Goal: Task Accomplishment & Management: Complete application form

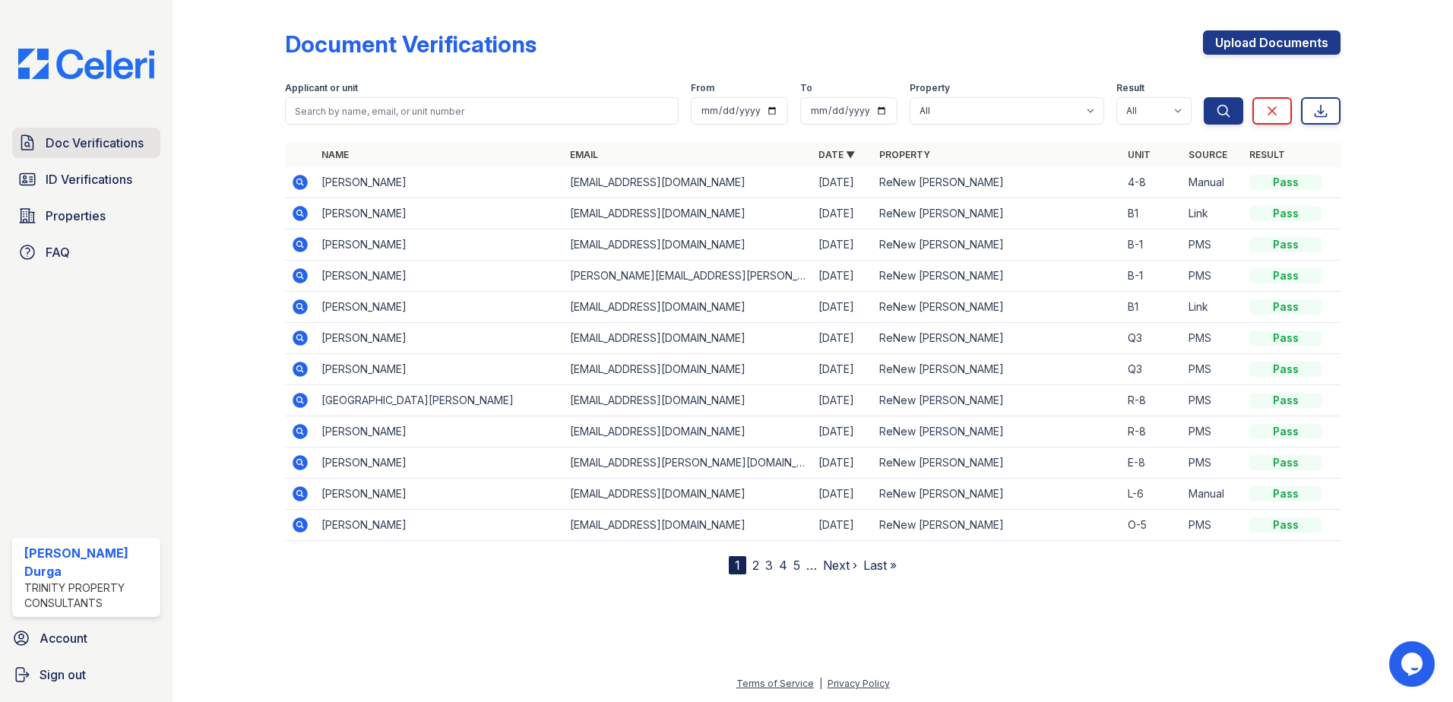
drag, startPoint x: 0, startPoint y: 0, endPoint x: 108, endPoint y: 150, distance: 184.5
click at [108, 150] on span "Doc Verifications" at bounding box center [95, 143] width 98 height 18
click at [1321, 53] on link "Upload Documents" at bounding box center [1272, 42] width 138 height 24
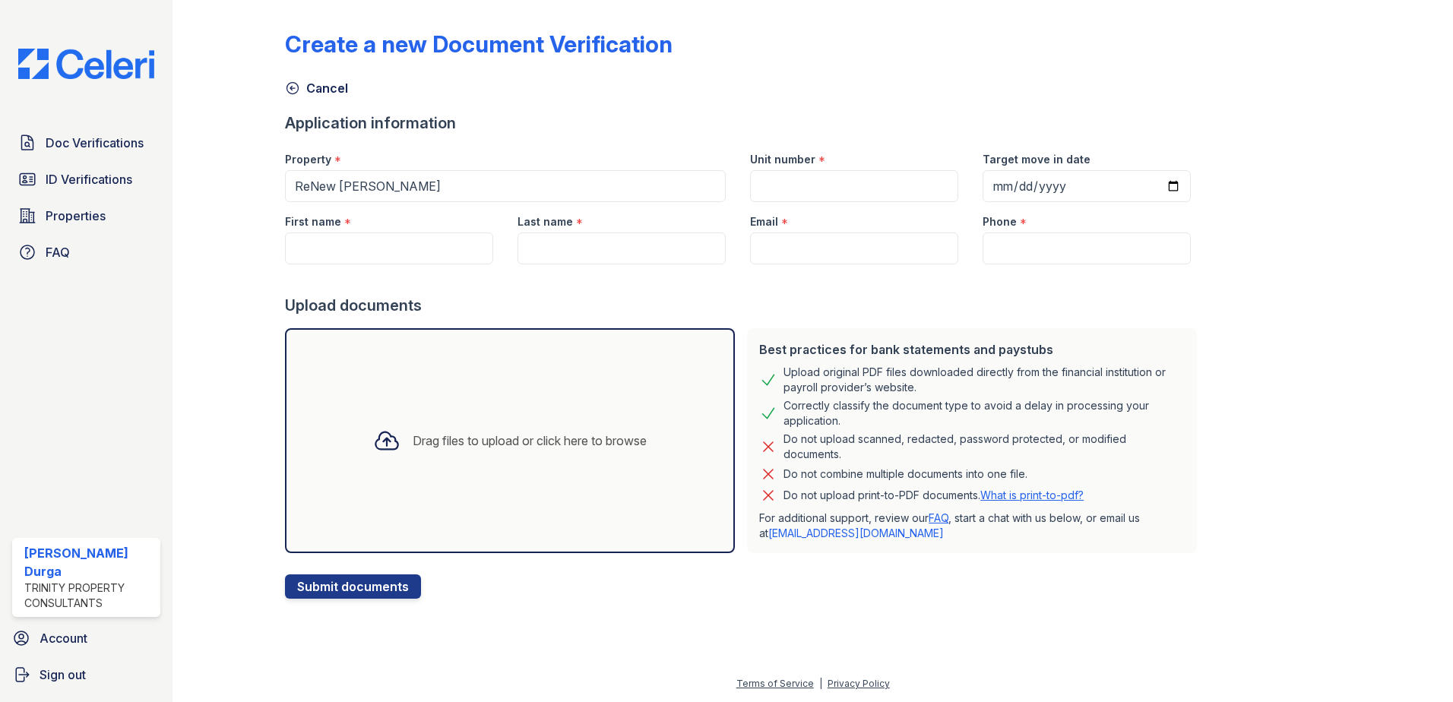
click at [388, 440] on icon at bounding box center [386, 440] width 27 height 27
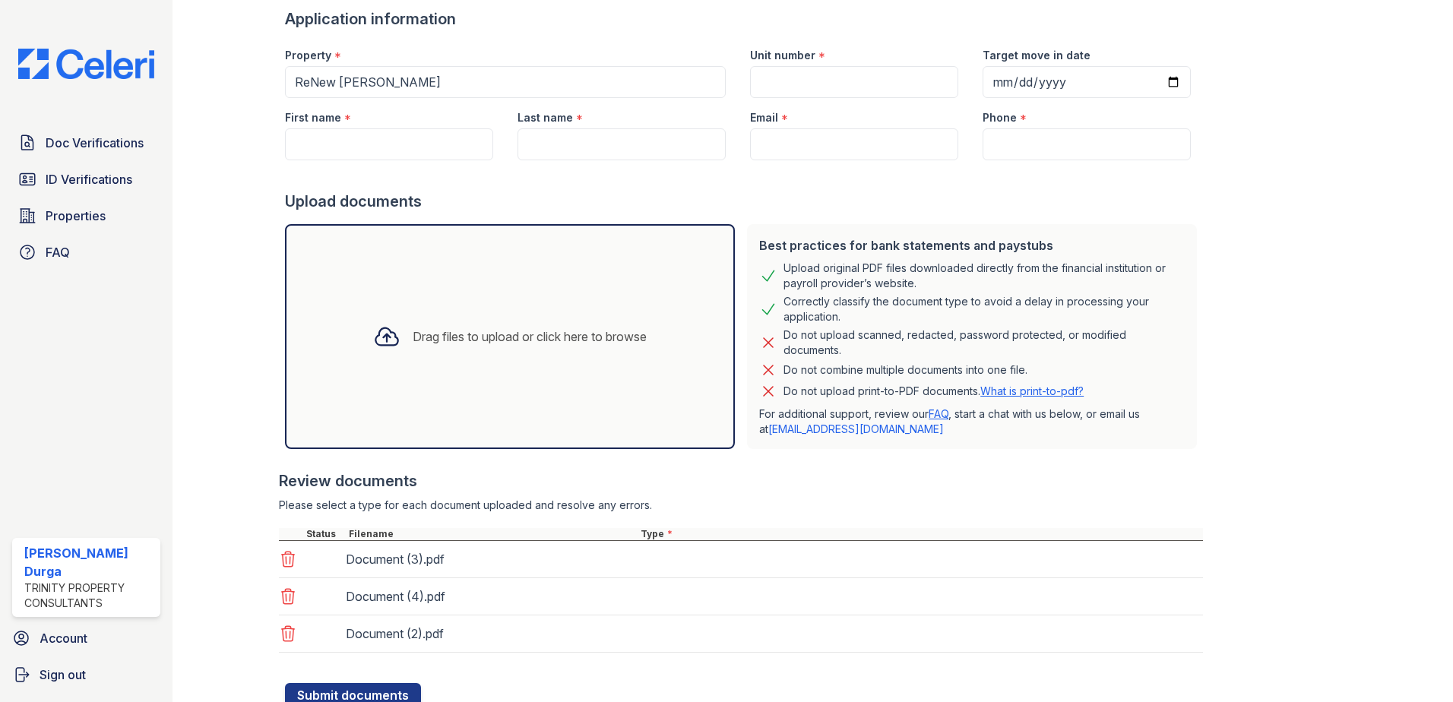
scroll to position [161, 0]
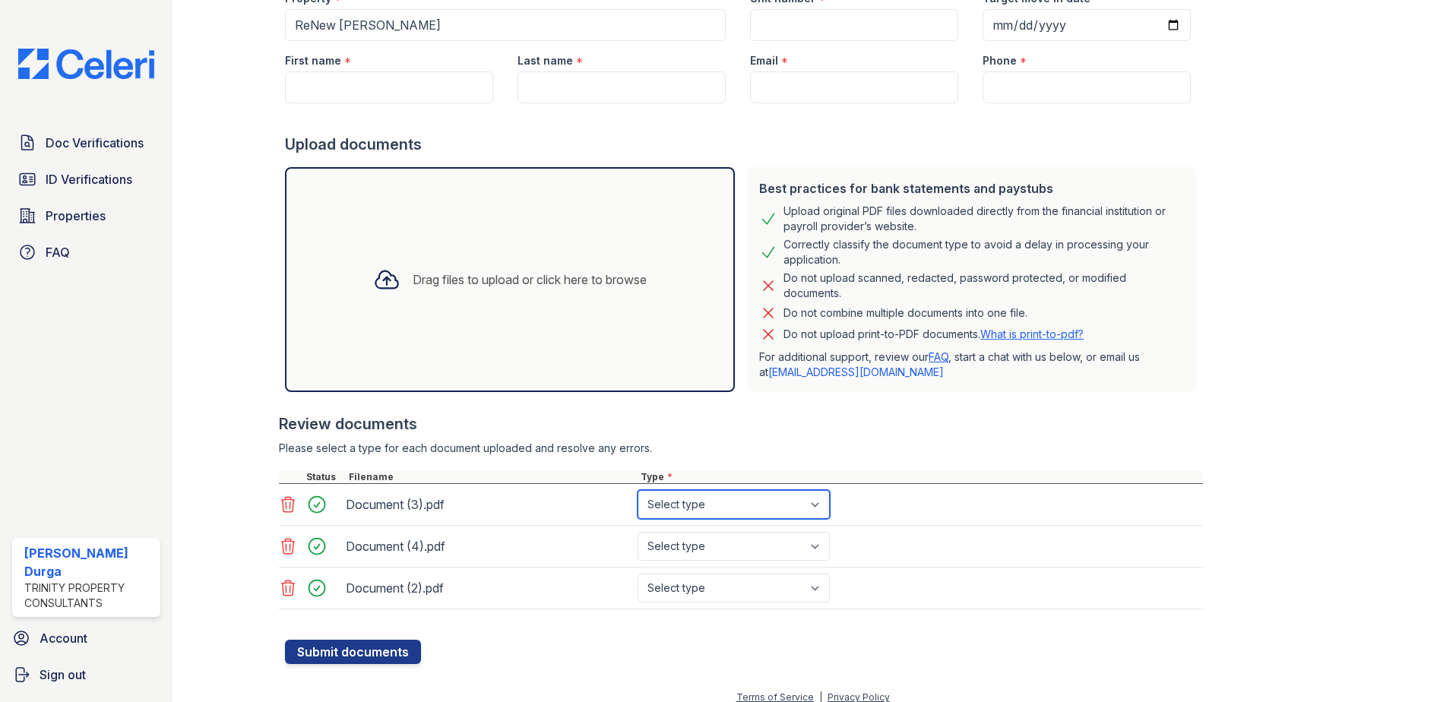
click at [657, 506] on select "Select type Paystub Bank Statement Offer Letter Tax Documents Benefit Award Let…" at bounding box center [734, 504] width 192 height 29
select select "bank_statement"
click at [638, 490] on select "Select type Paystub Bank Statement Offer Letter Tax Documents Benefit Award Let…" at bounding box center [734, 504] width 192 height 29
click at [679, 546] on select "Select type Paystub Bank Statement Offer Letter Tax Documents Benefit Award Let…" at bounding box center [734, 546] width 192 height 29
select select "bank_statement"
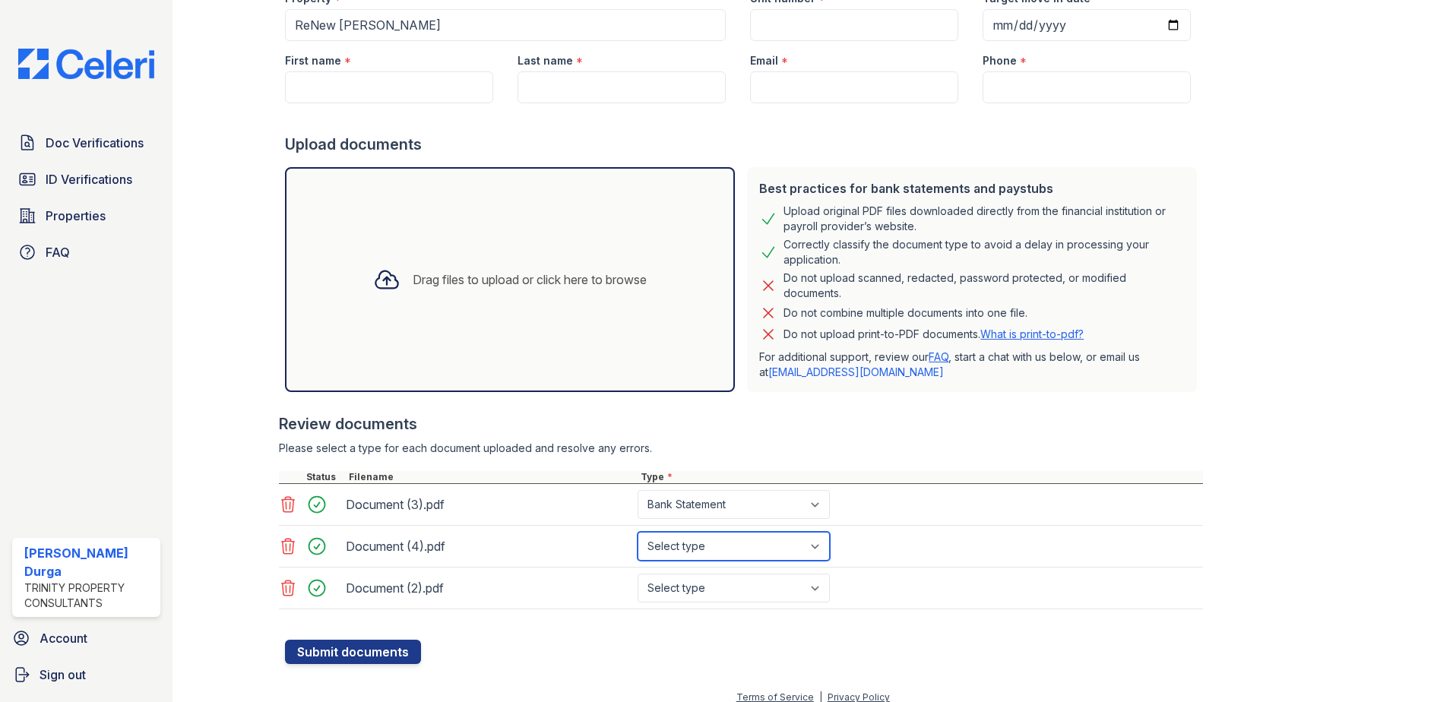
click at [638, 532] on select "Select type Paystub Bank Statement Offer Letter Tax Documents Benefit Award Let…" at bounding box center [734, 546] width 192 height 29
click at [712, 587] on select "Select type Paystub Bank Statement Offer Letter Tax Documents Benefit Award Let…" at bounding box center [734, 588] width 192 height 29
select select "bank_statement"
click at [638, 574] on select "Select type Paystub Bank Statement Offer Letter Tax Documents Benefit Award Let…" at bounding box center [734, 588] width 192 height 29
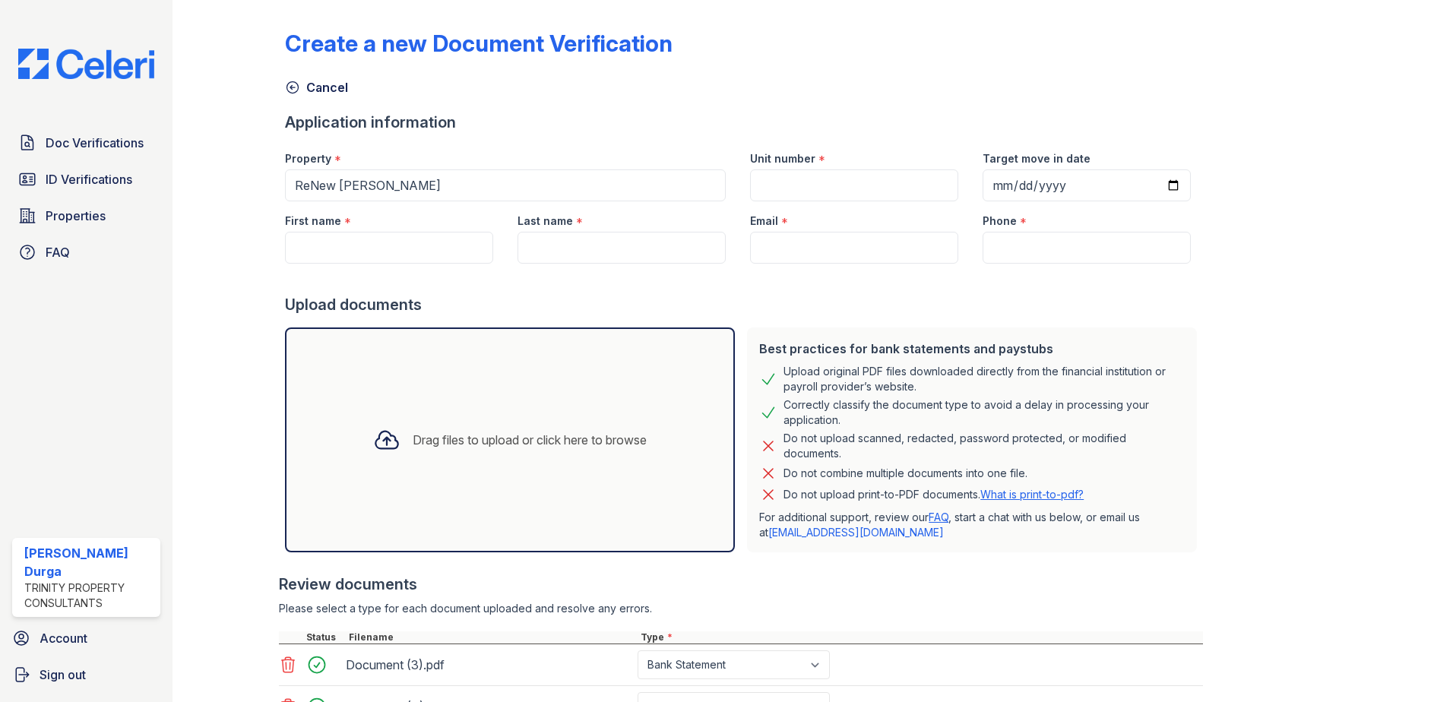
scroll to position [0, 0]
click at [856, 187] on input "Unit number" at bounding box center [854, 186] width 208 height 32
type input "3-6"
click at [432, 255] on input "First name" at bounding box center [389, 249] width 208 height 32
paste input "Cristian"
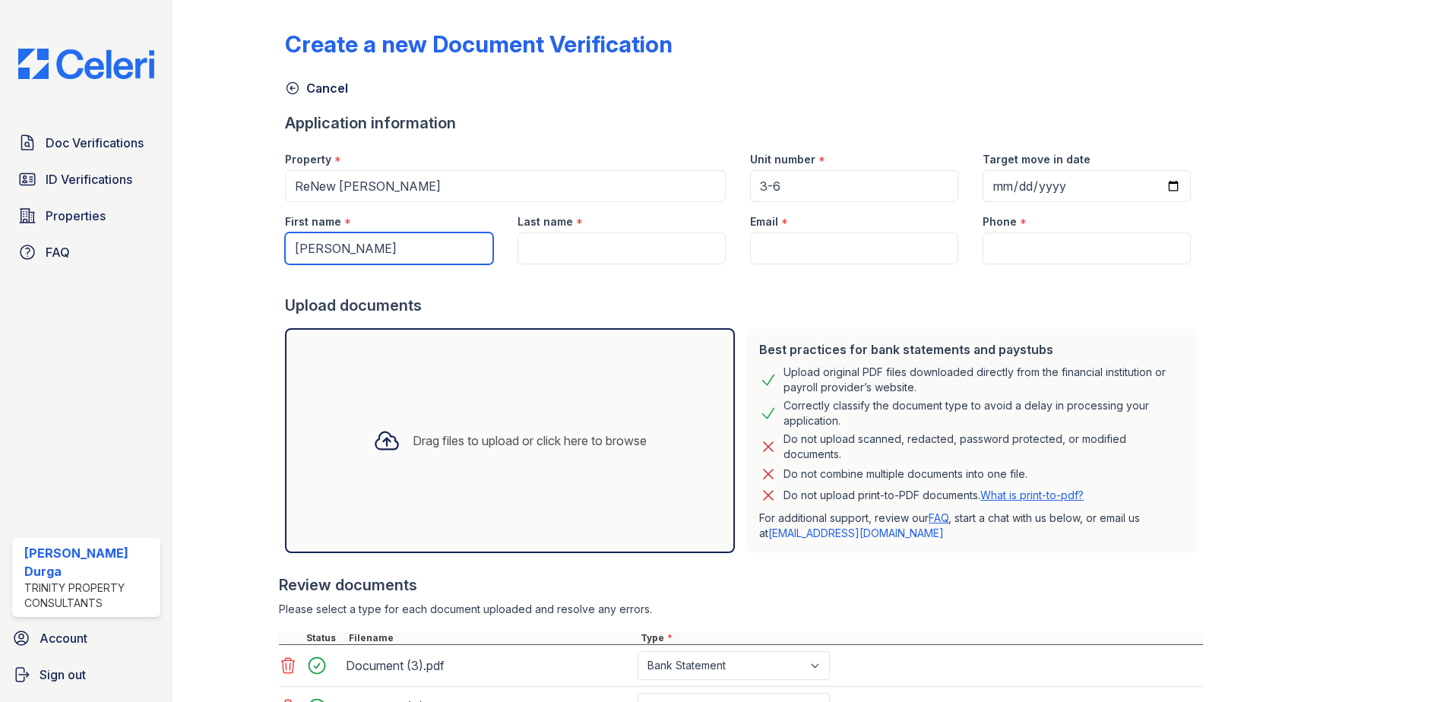
type input "Cristian"
click at [629, 244] on input "Last name" at bounding box center [621, 249] width 208 height 32
paste input "Monterroza Henao"
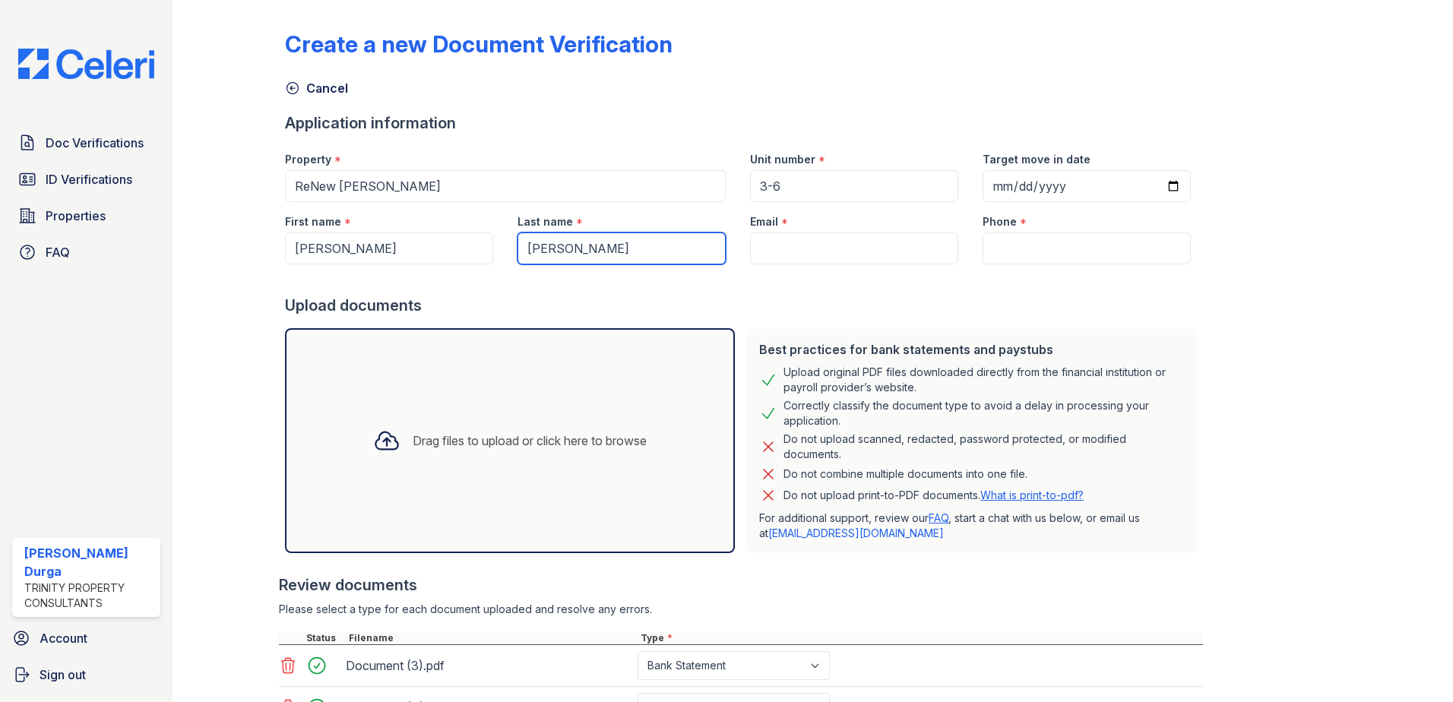
type input "Monterroza Henao"
click at [787, 258] on input "Email" at bounding box center [854, 249] width 208 height 32
paste input "cristianleonardomonterroza@gmail.com"
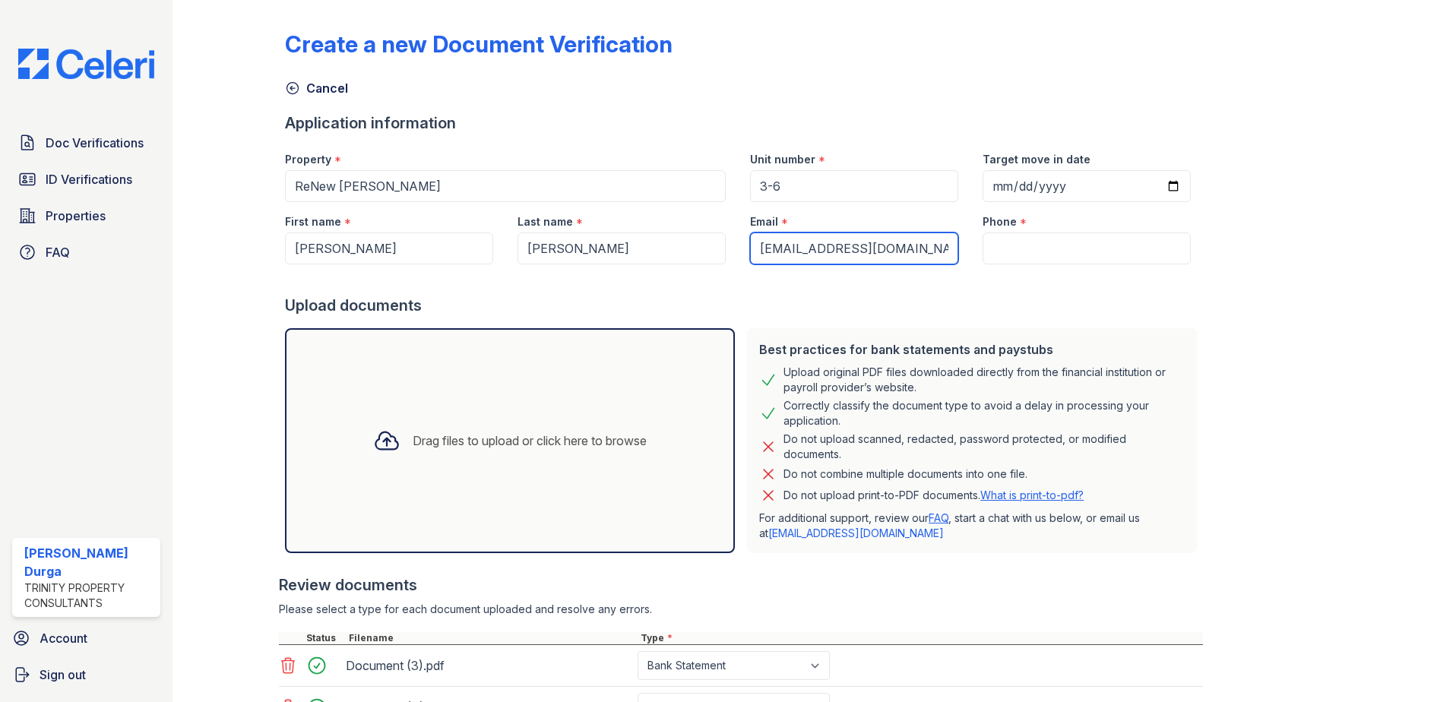
scroll to position [0, 43]
type input "cristianleonardomonterroza@gmail.com"
click at [983, 261] on input "Phone" at bounding box center [1087, 249] width 208 height 32
paste input "(253) 261-2111"
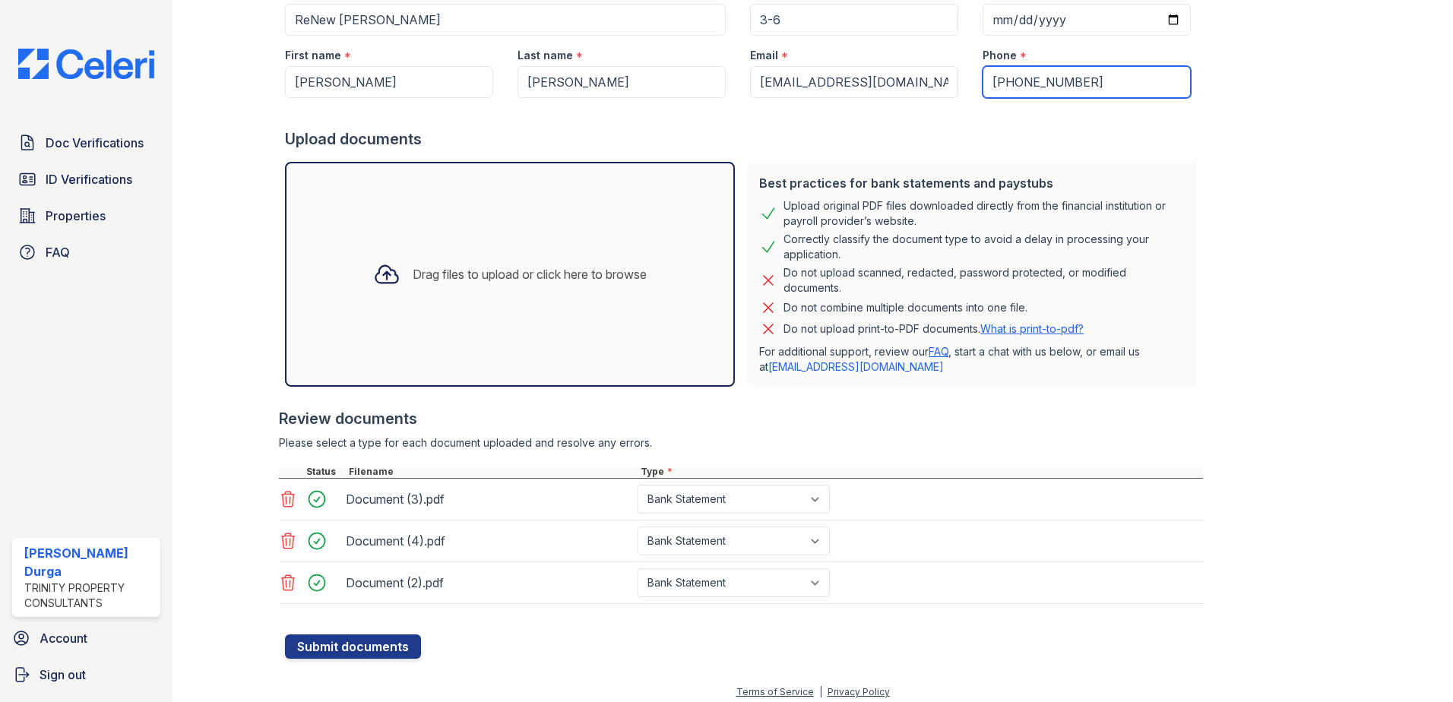
scroll to position [175, 0]
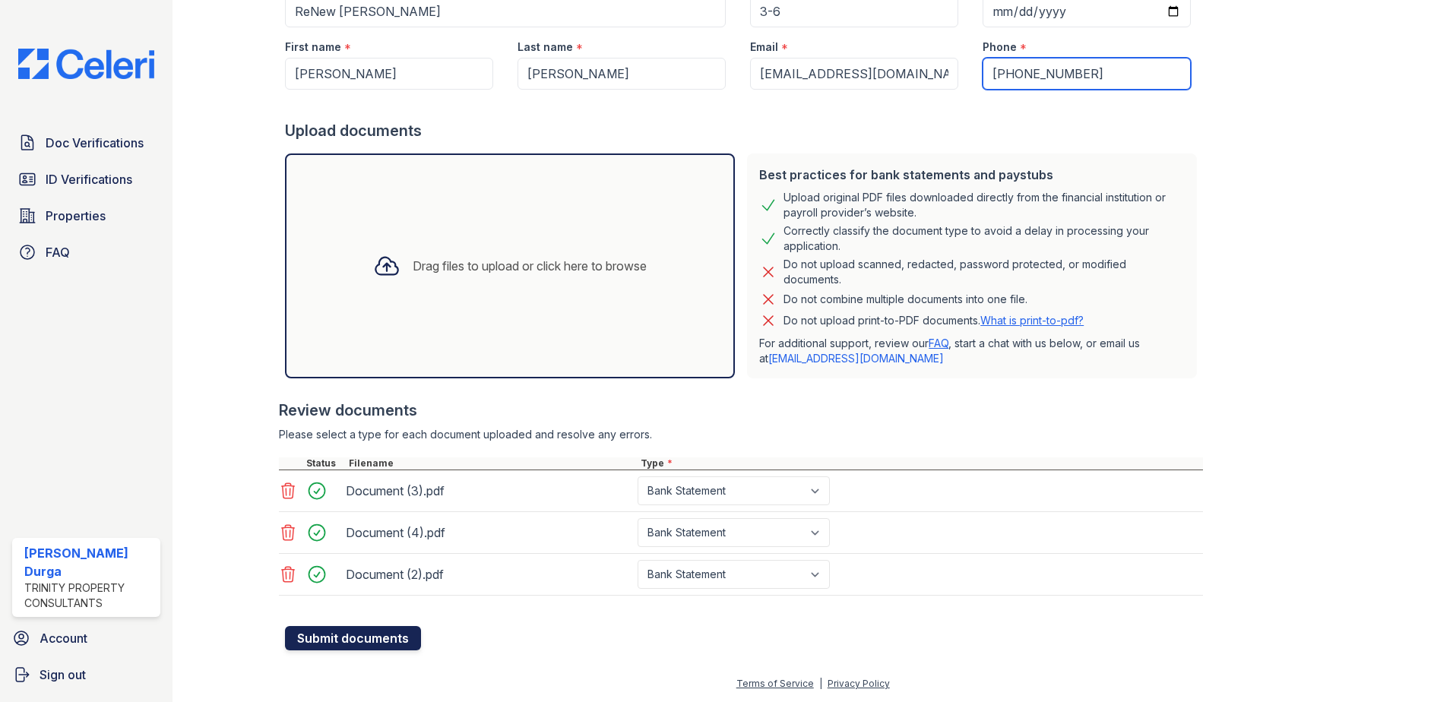
type input "(253) 261-2111"
click at [399, 629] on button "Submit documents" at bounding box center [353, 638] width 136 height 24
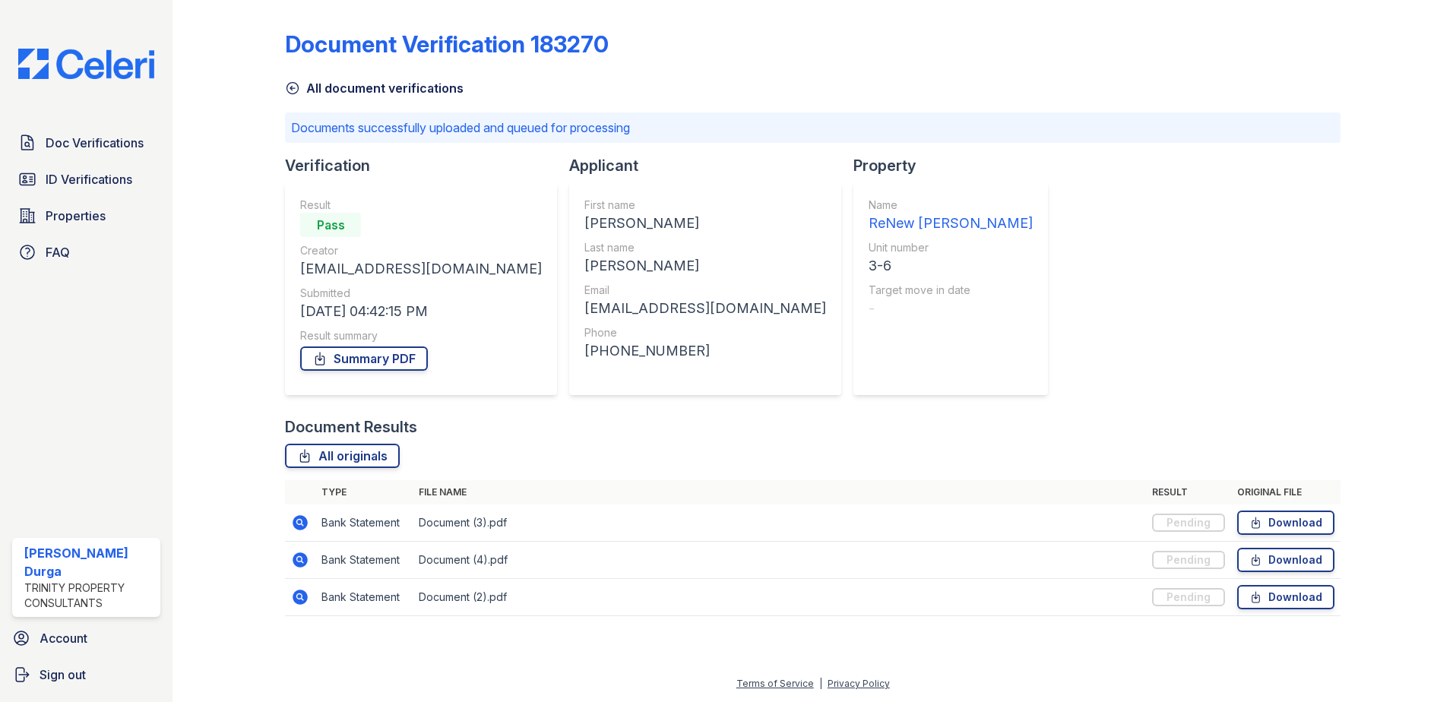
click at [300, 521] on icon at bounding box center [299, 522] width 4 height 4
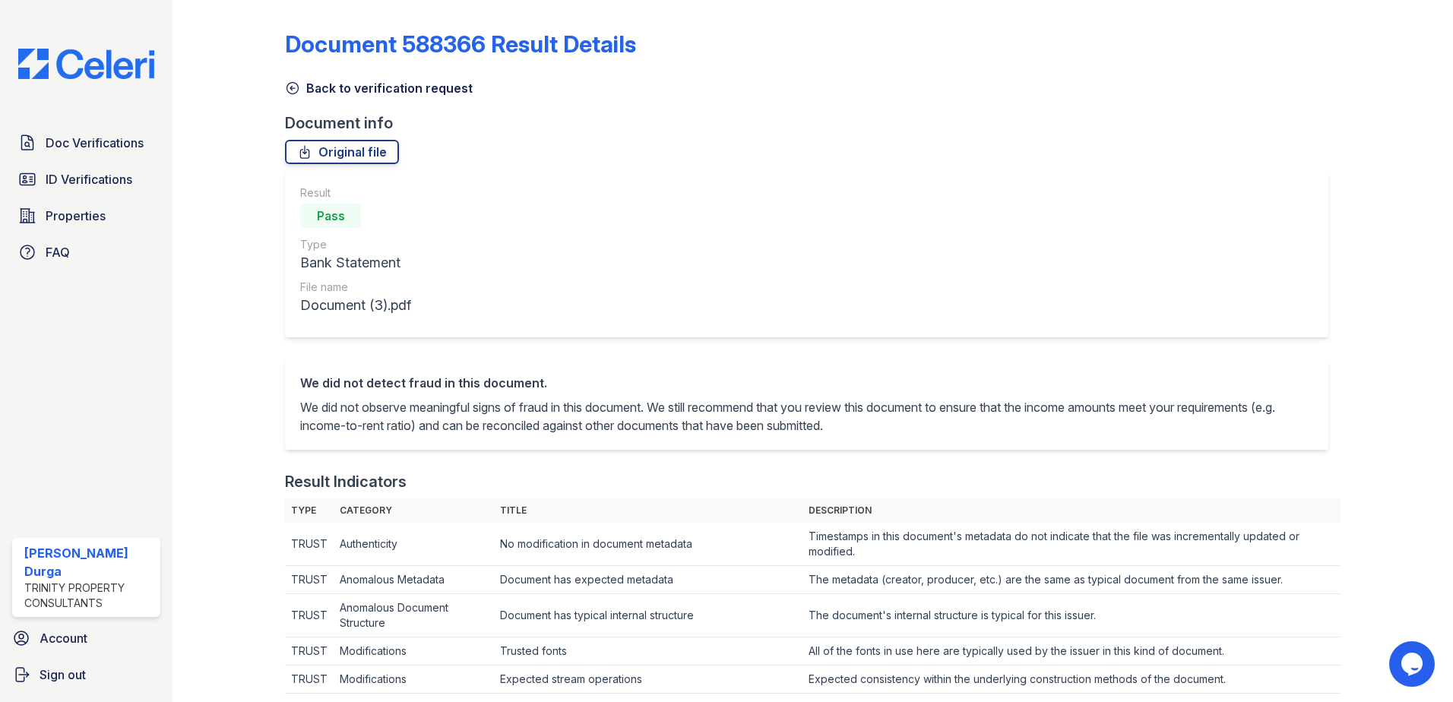
scroll to position [456, 0]
